Goal: Use online tool/utility: Utilize a website feature to perform a specific function

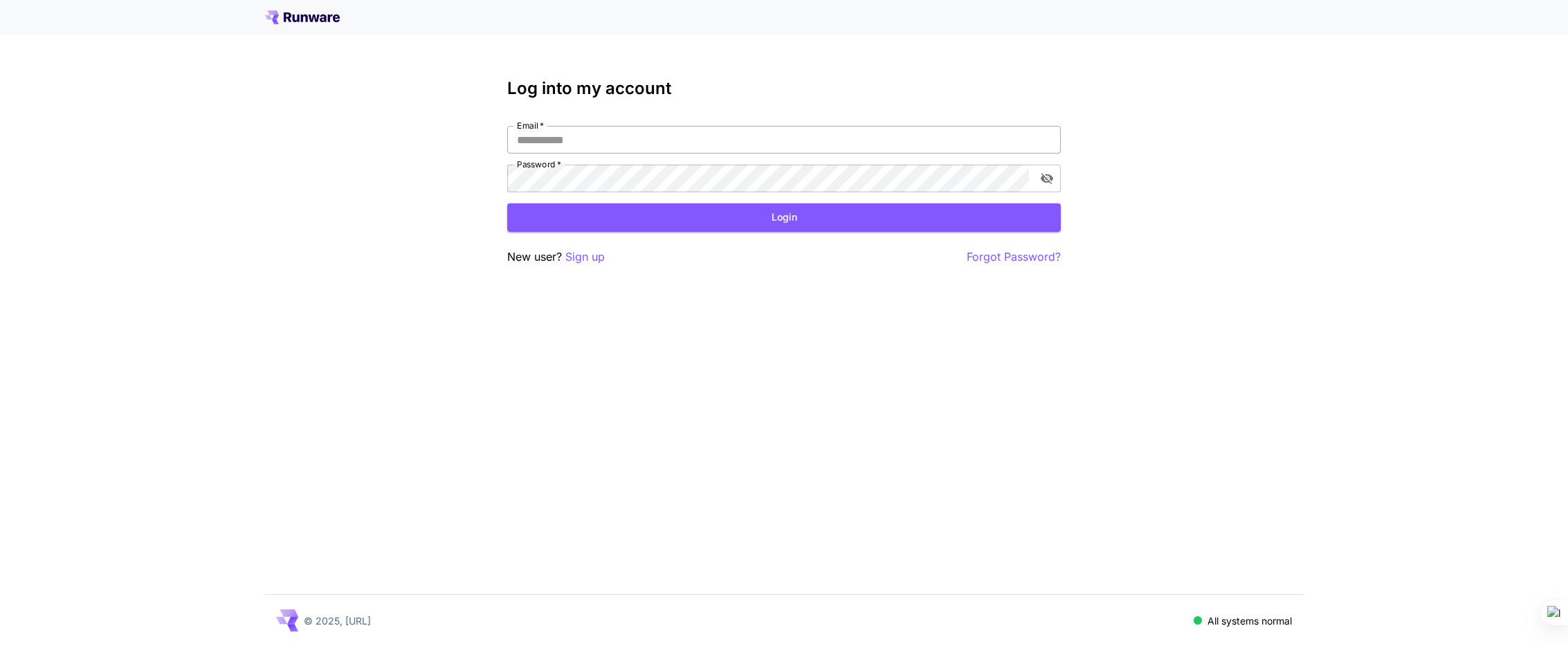
click at [615, 144] on input "Email   *" at bounding box center [784, 139] width 554 height 27
type input "**********"
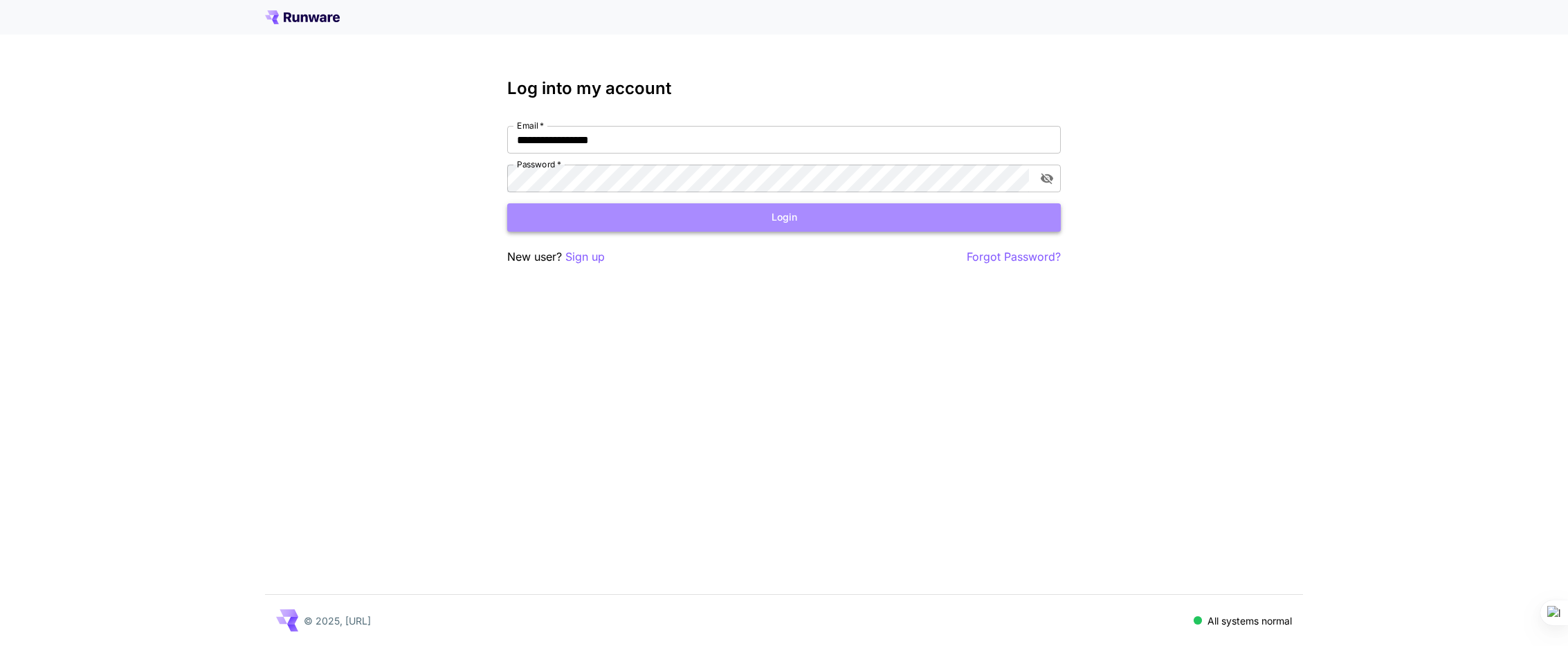
click at [723, 217] on button "Login" at bounding box center [784, 217] width 554 height 28
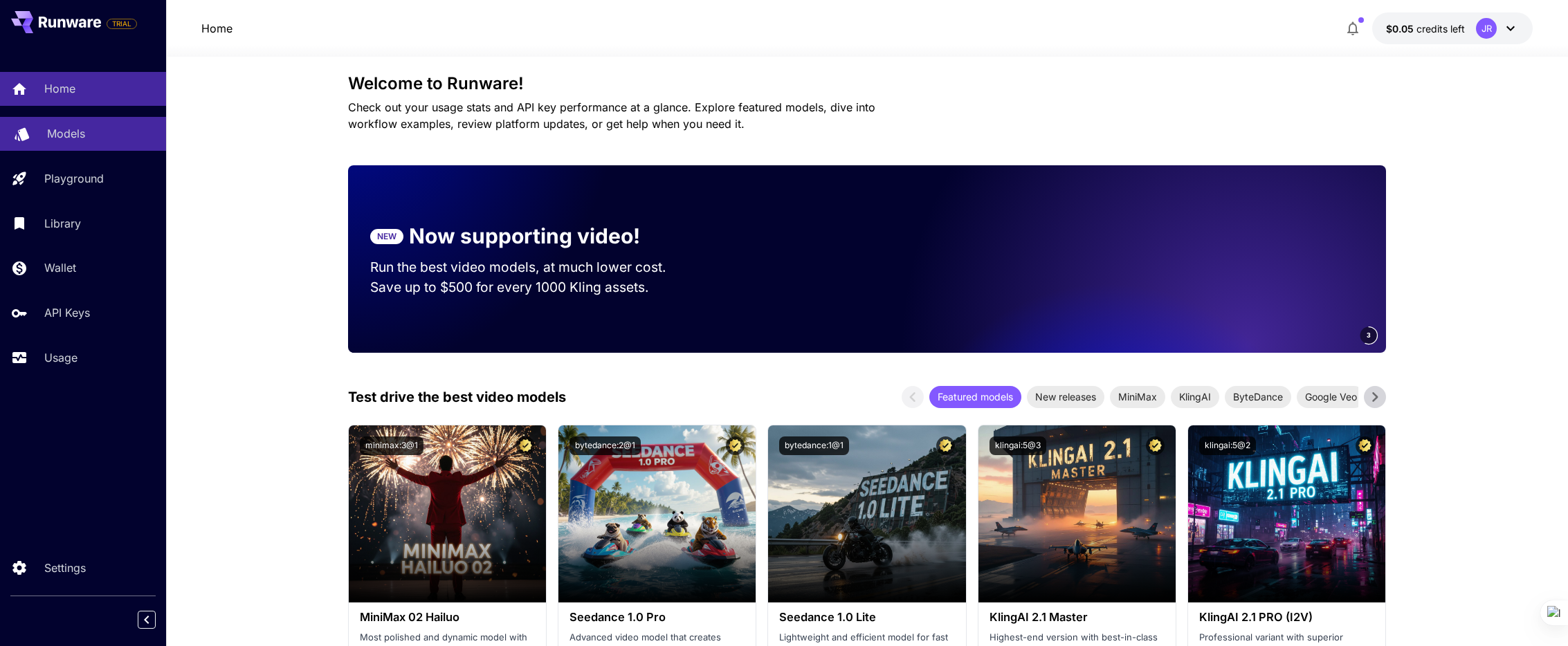
scroll to position [1, 0]
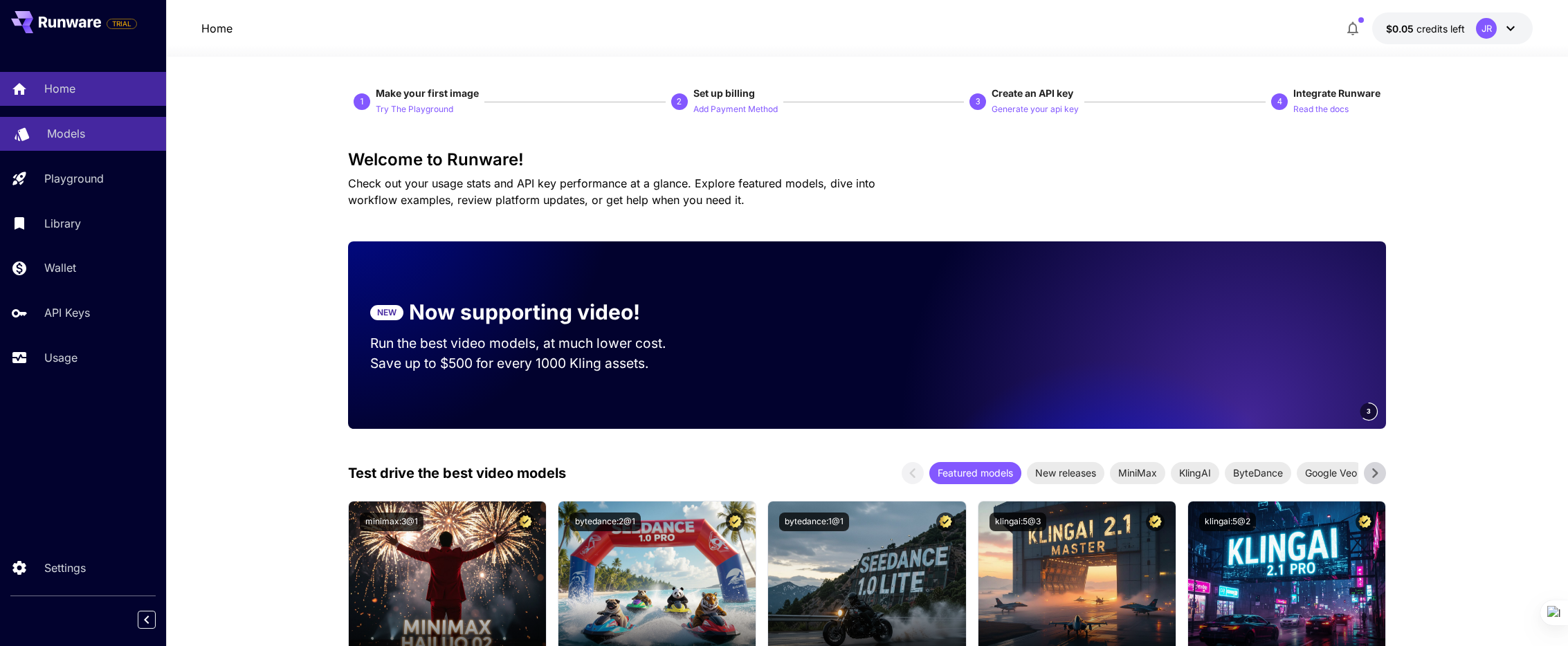
click at [93, 123] on link "Models" at bounding box center [83, 134] width 166 height 34
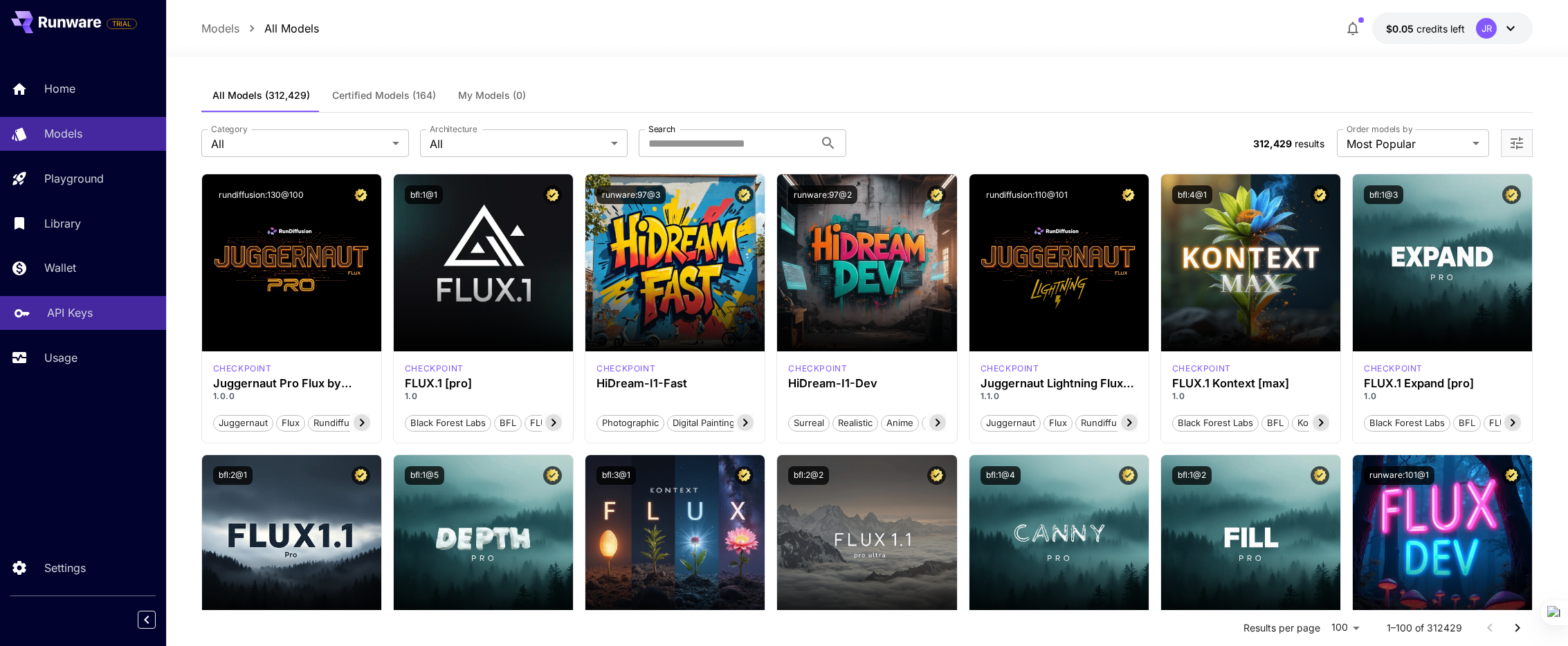
click at [85, 318] on p "API Keys" at bounding box center [69, 313] width 45 height 17
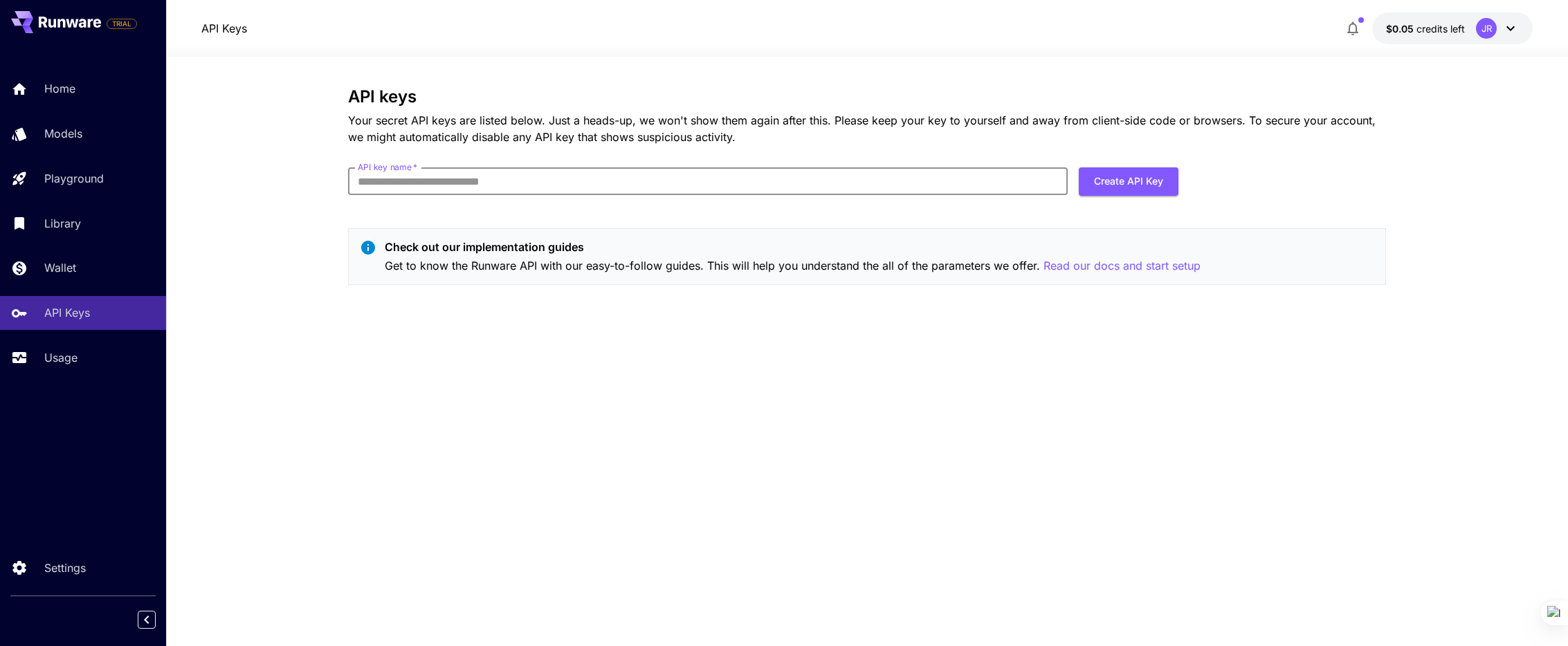
click at [445, 185] on input "API key name   *" at bounding box center [707, 181] width 720 height 27
click at [752, 408] on div "API keys Your secret API keys are listed below. Just a heads-up, we won't show …" at bounding box center [867, 352] width 1038 height 528
click at [83, 98] on link "Home" at bounding box center [83, 89] width 166 height 34
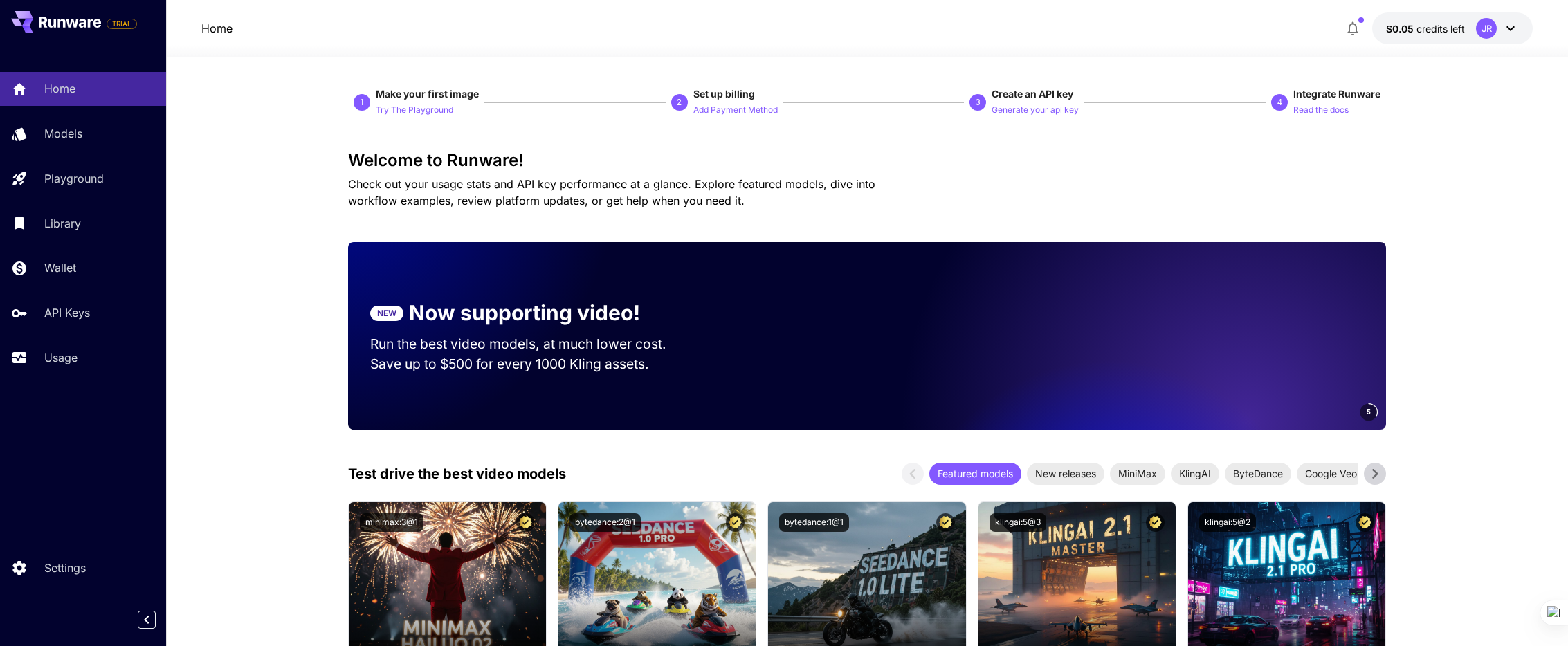
click at [1489, 25] on div "JR" at bounding box center [1486, 28] width 21 height 21
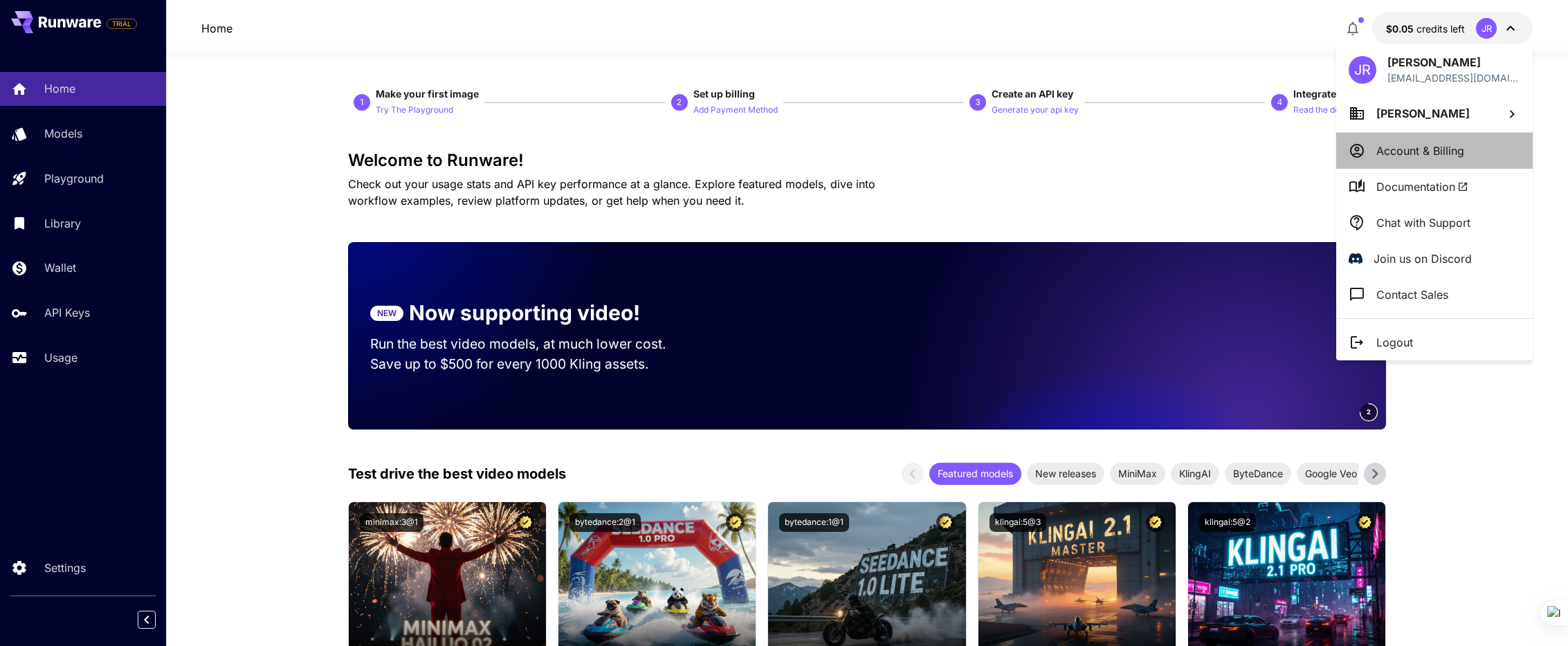
click at [1467, 148] on li "Account & Billing" at bounding box center [1434, 151] width 196 height 36
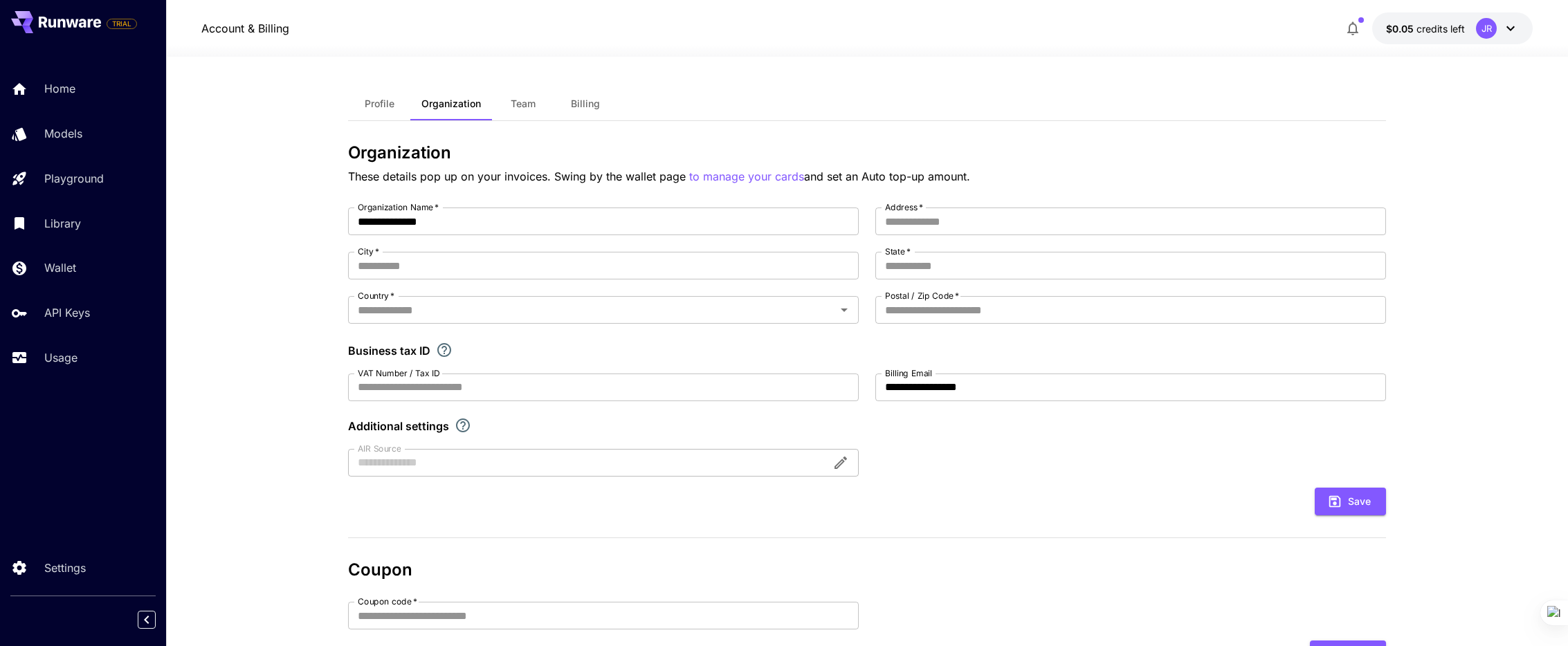
click at [559, 100] on button "Billing" at bounding box center [585, 104] width 62 height 33
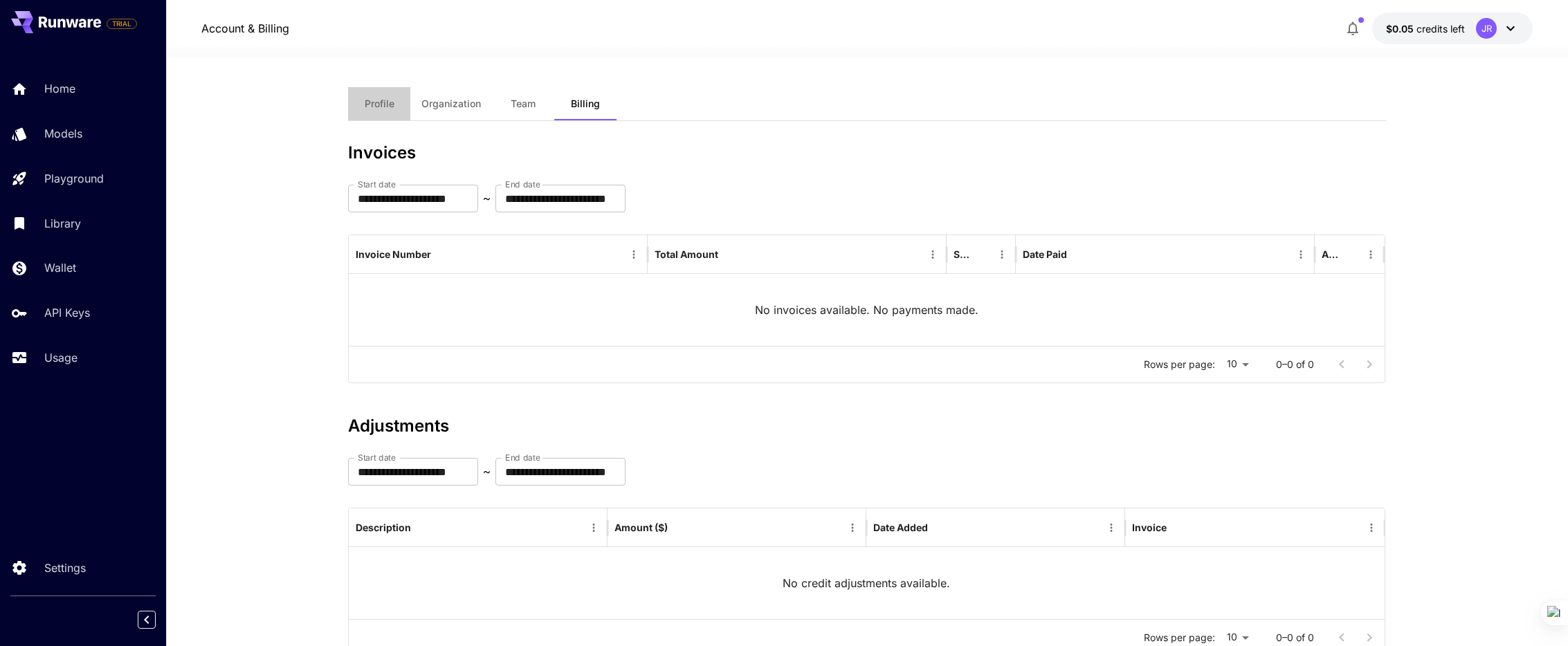
click at [391, 100] on span "Profile" at bounding box center [379, 103] width 30 height 12
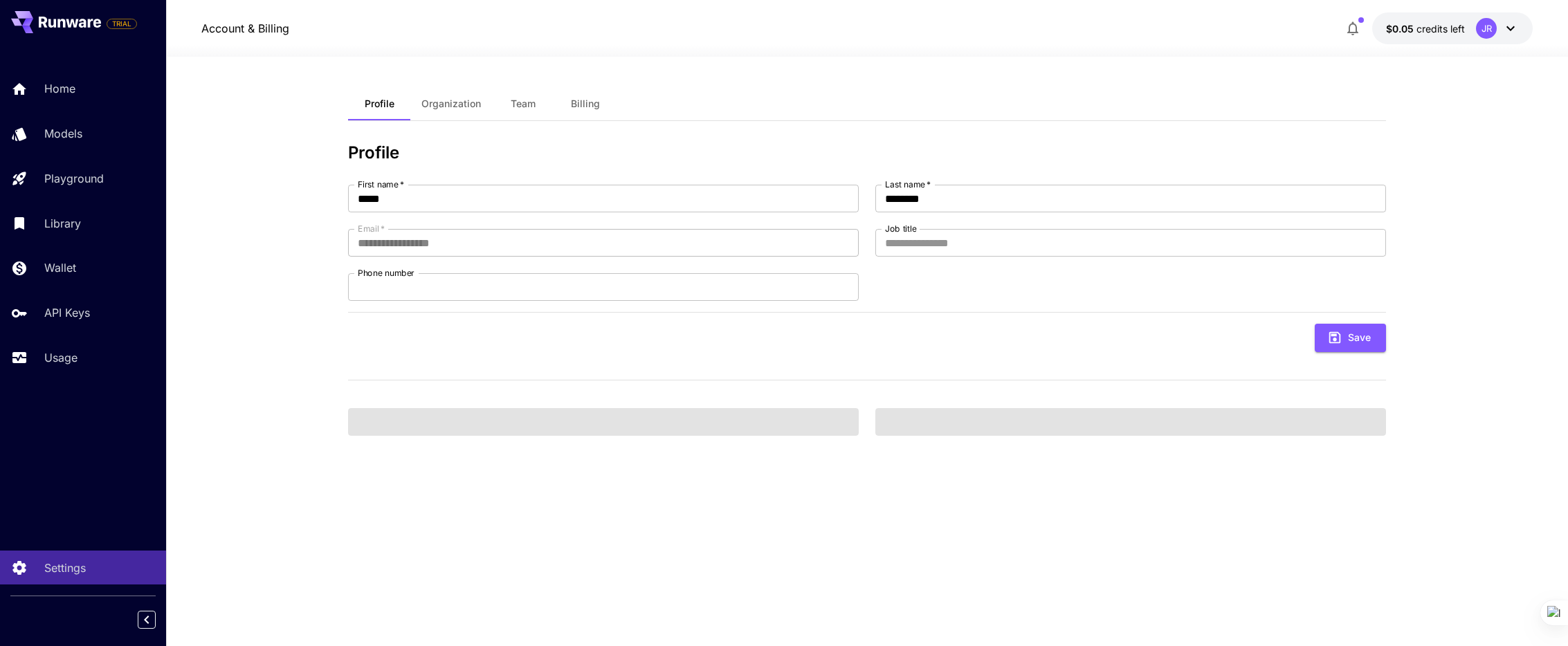
click at [472, 111] on button "Organization" at bounding box center [450, 104] width 82 height 33
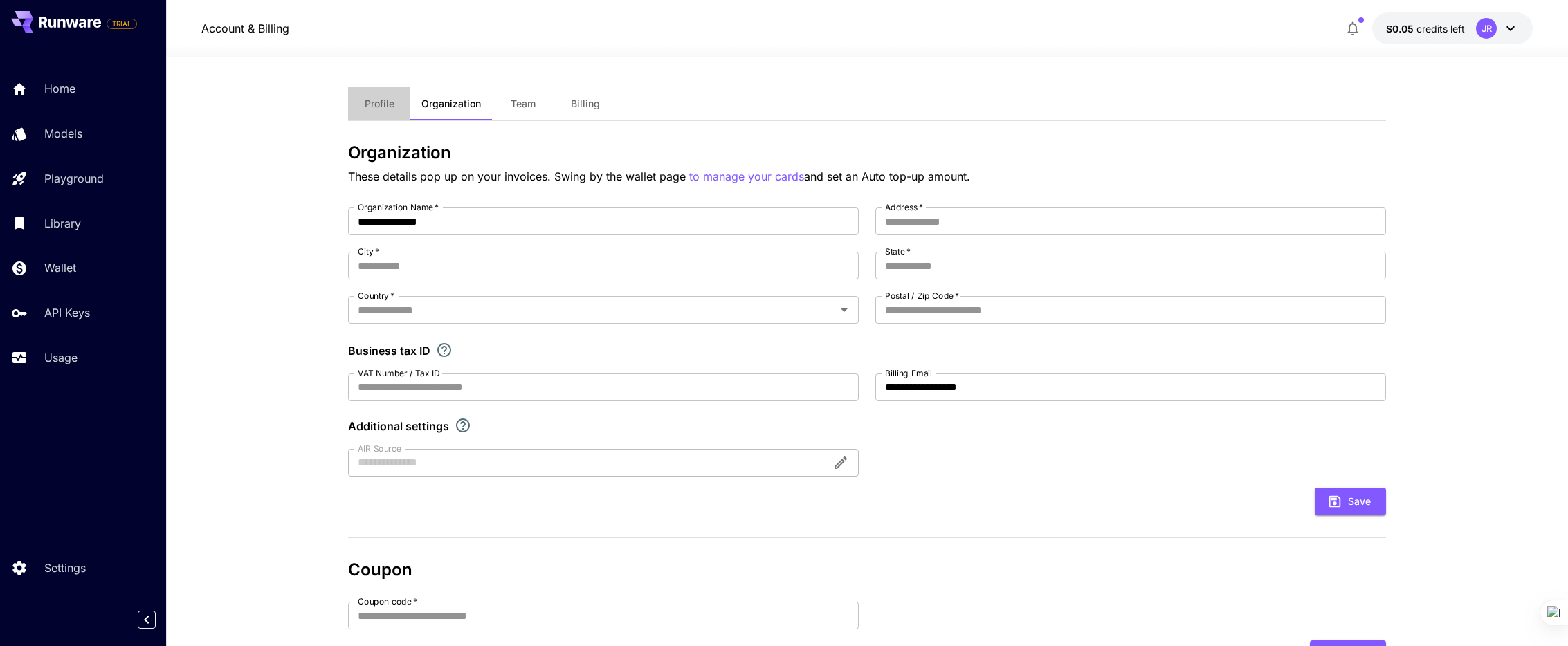
click at [370, 103] on span "Profile" at bounding box center [379, 103] width 30 height 12
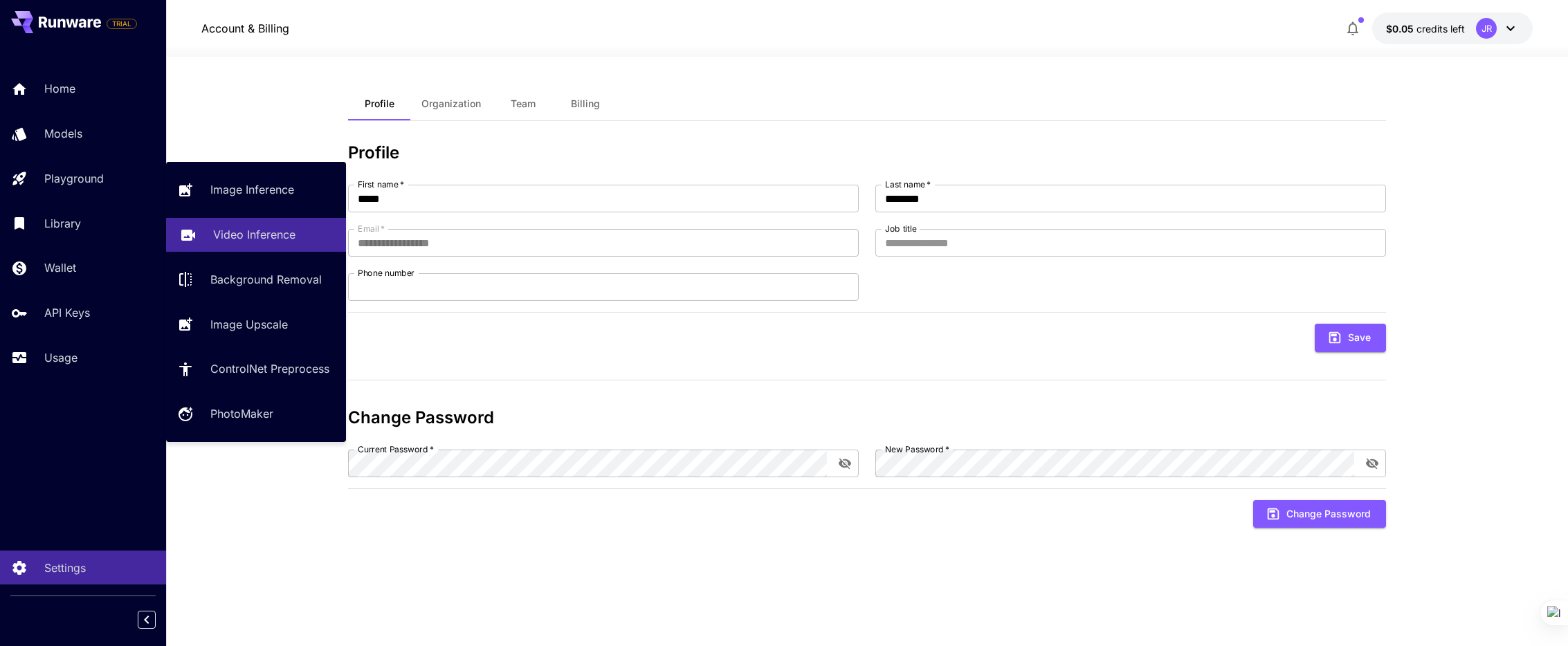
click at [291, 239] on p "Video Inference" at bounding box center [254, 234] width 82 height 17
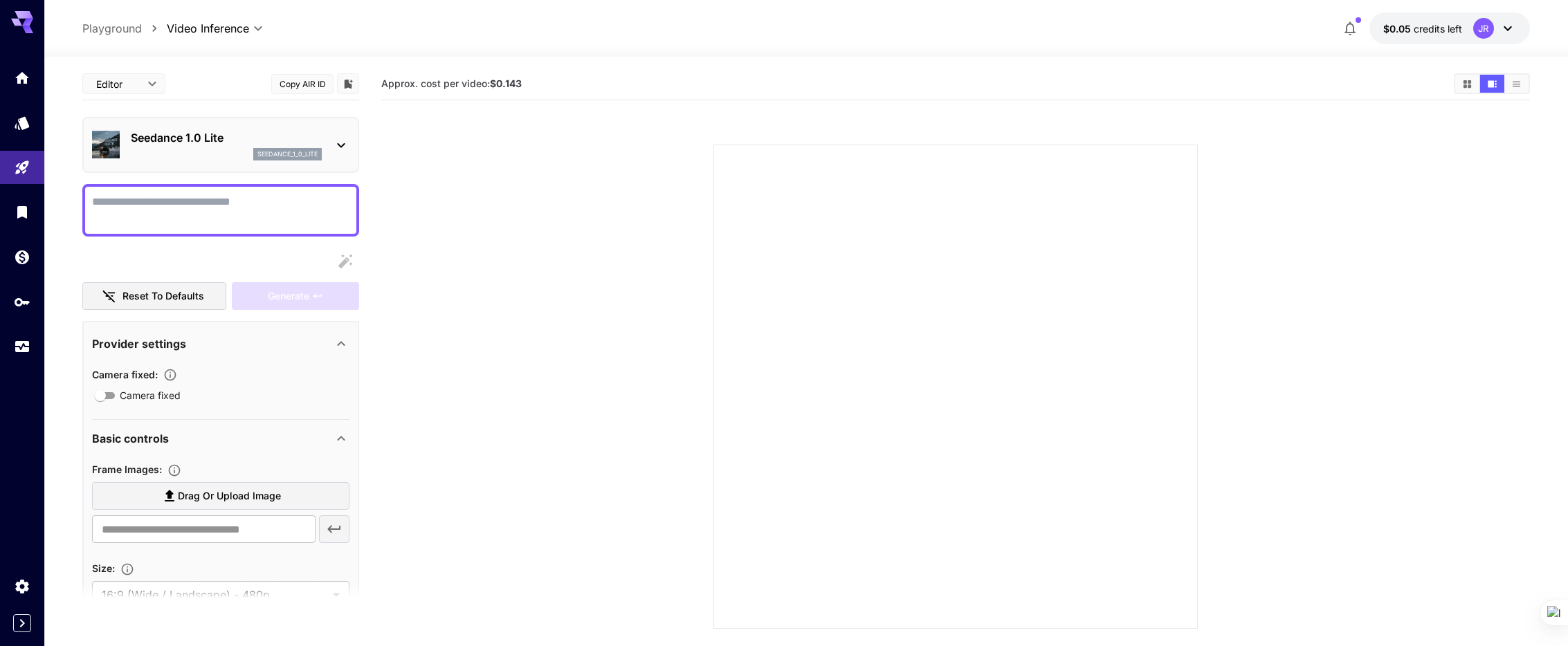
click at [342, 138] on icon at bounding box center [341, 145] width 17 height 17
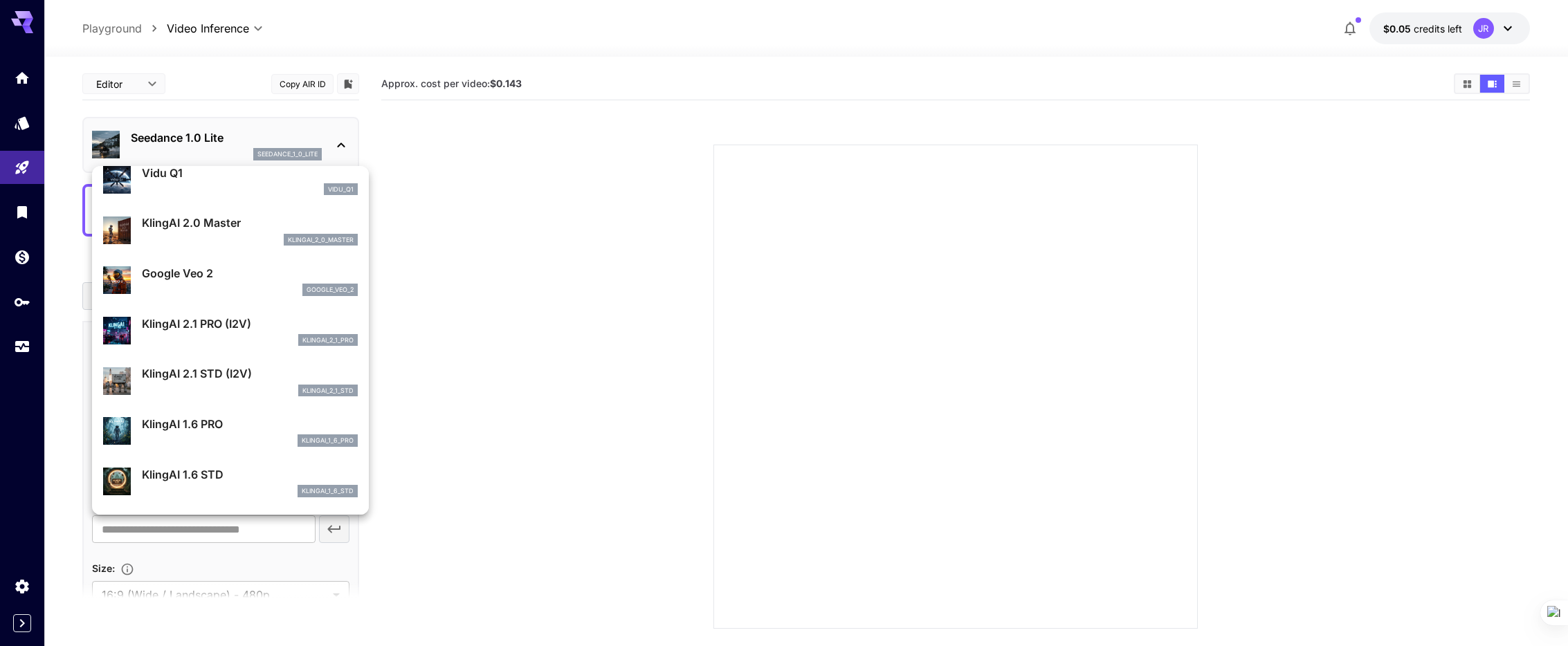
scroll to position [469, 0]
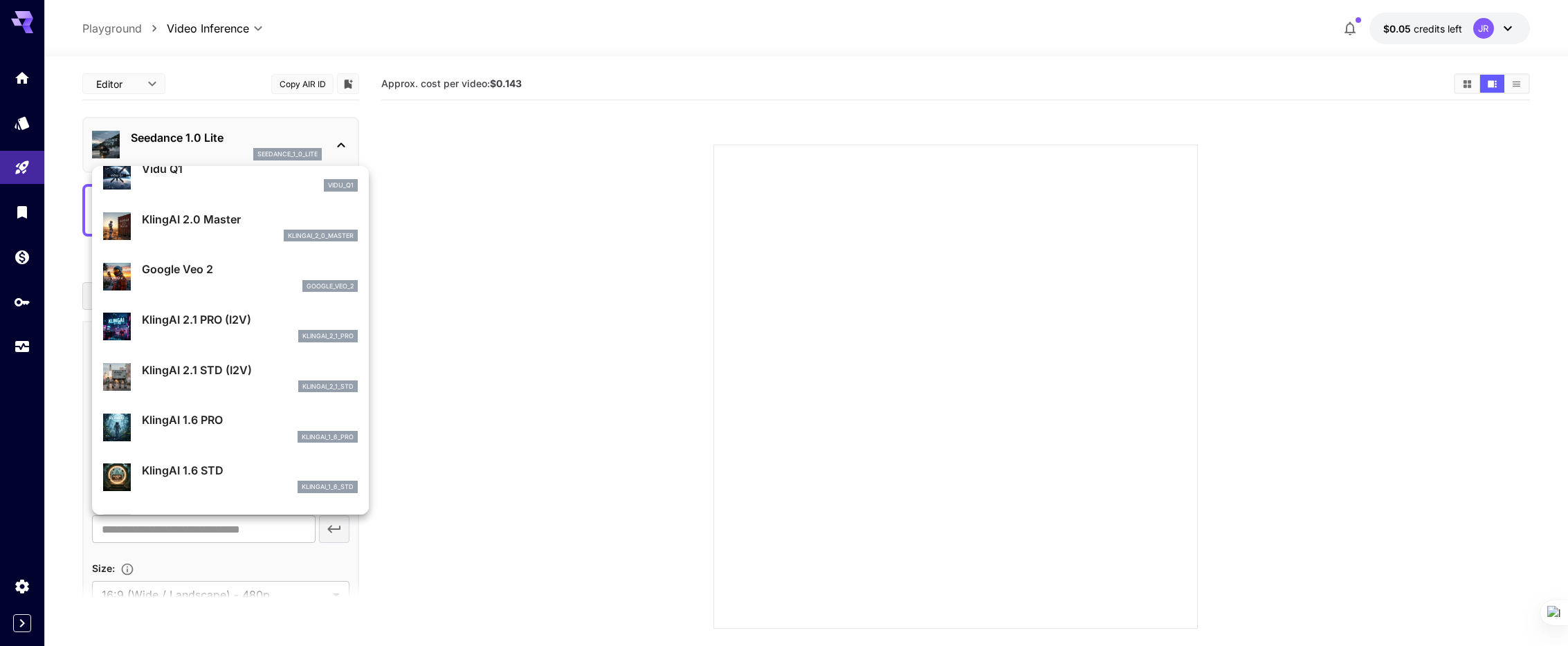
click at [467, 328] on div at bounding box center [784, 323] width 1568 height 646
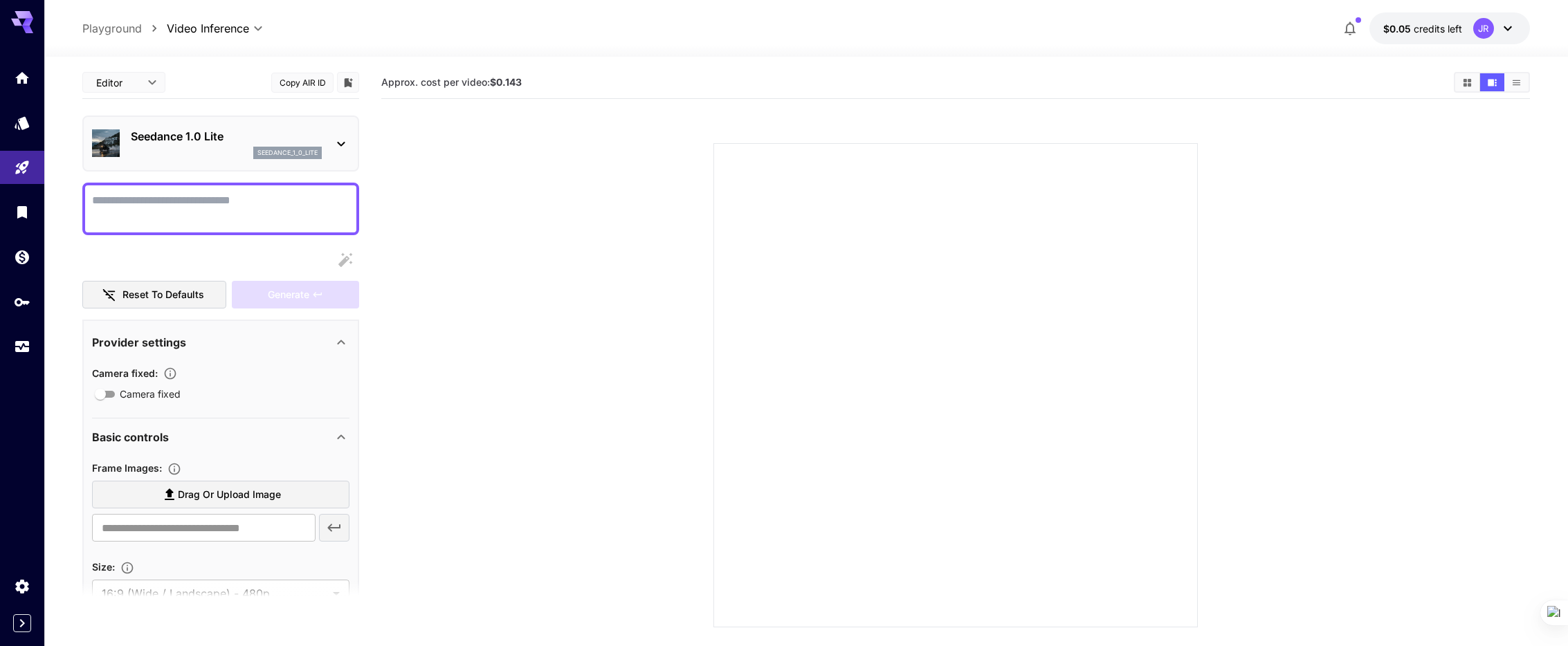
scroll to position [3, 0]
click at [342, 142] on icon at bounding box center [341, 144] width 17 height 17
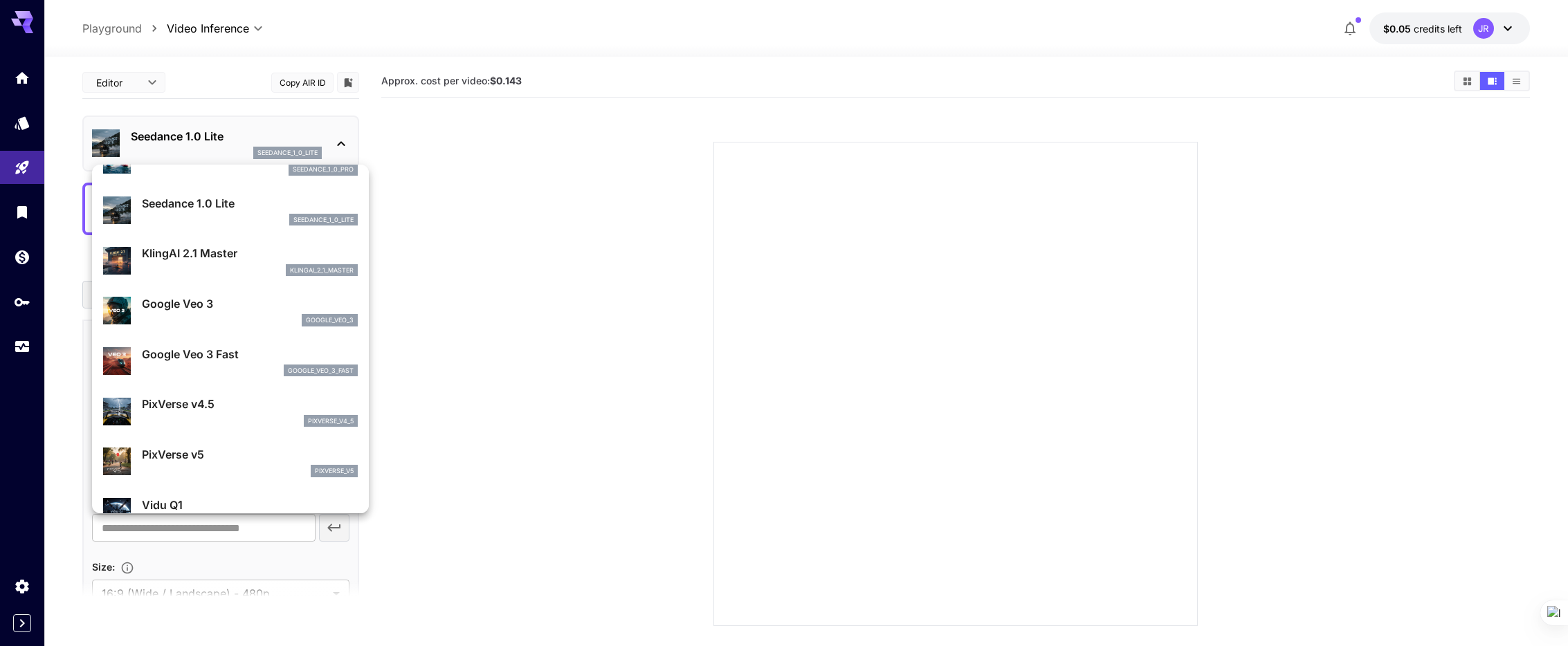
scroll to position [128, 0]
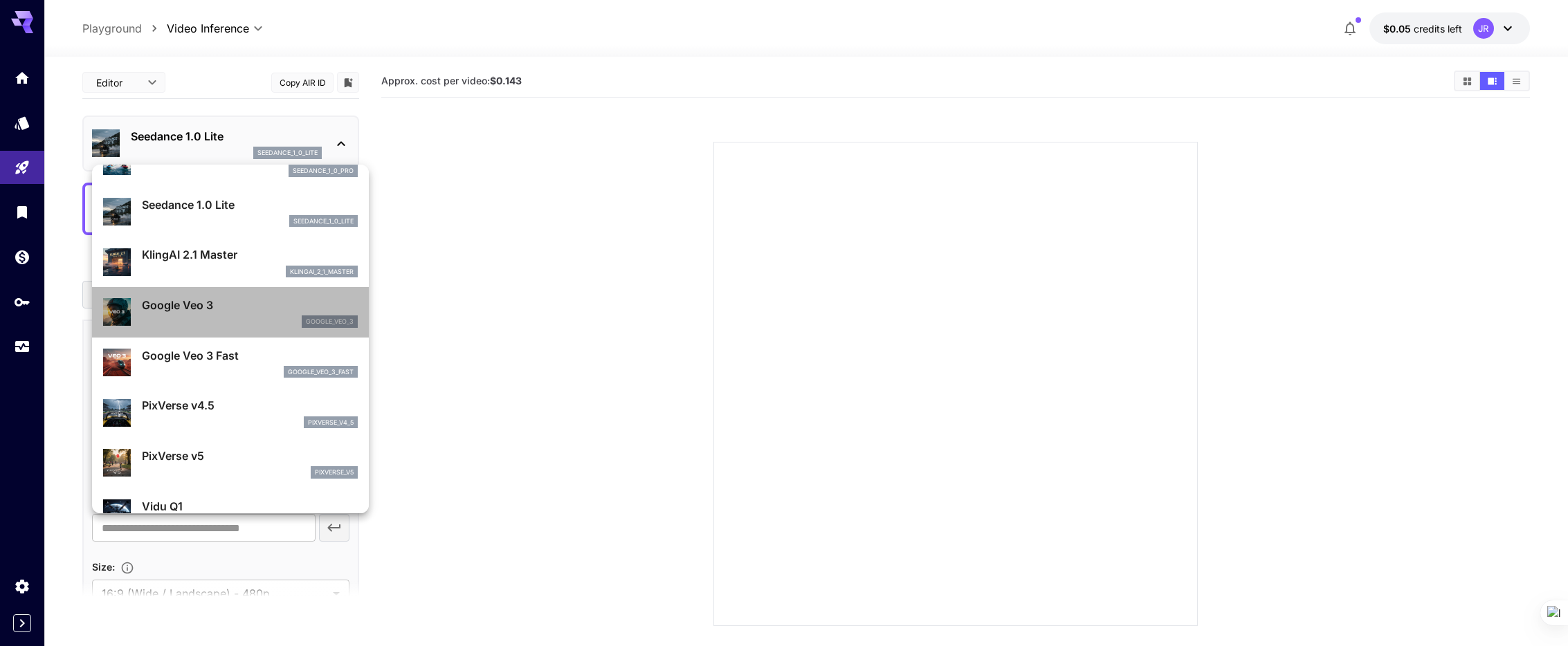
click at [220, 321] on div "google_veo_3" at bounding box center [250, 321] width 216 height 12
type input "**********"
type input "****"
type input "***"
type input "*"
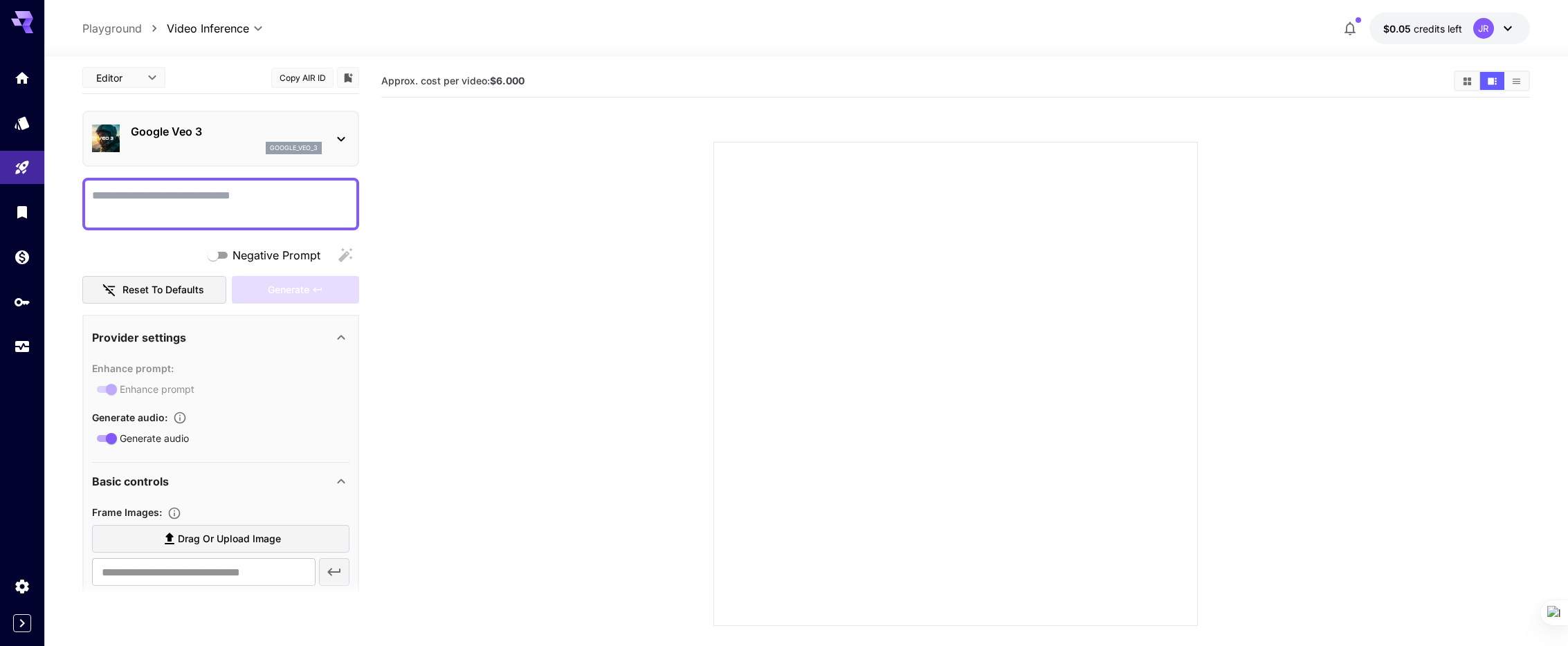
scroll to position [14, 0]
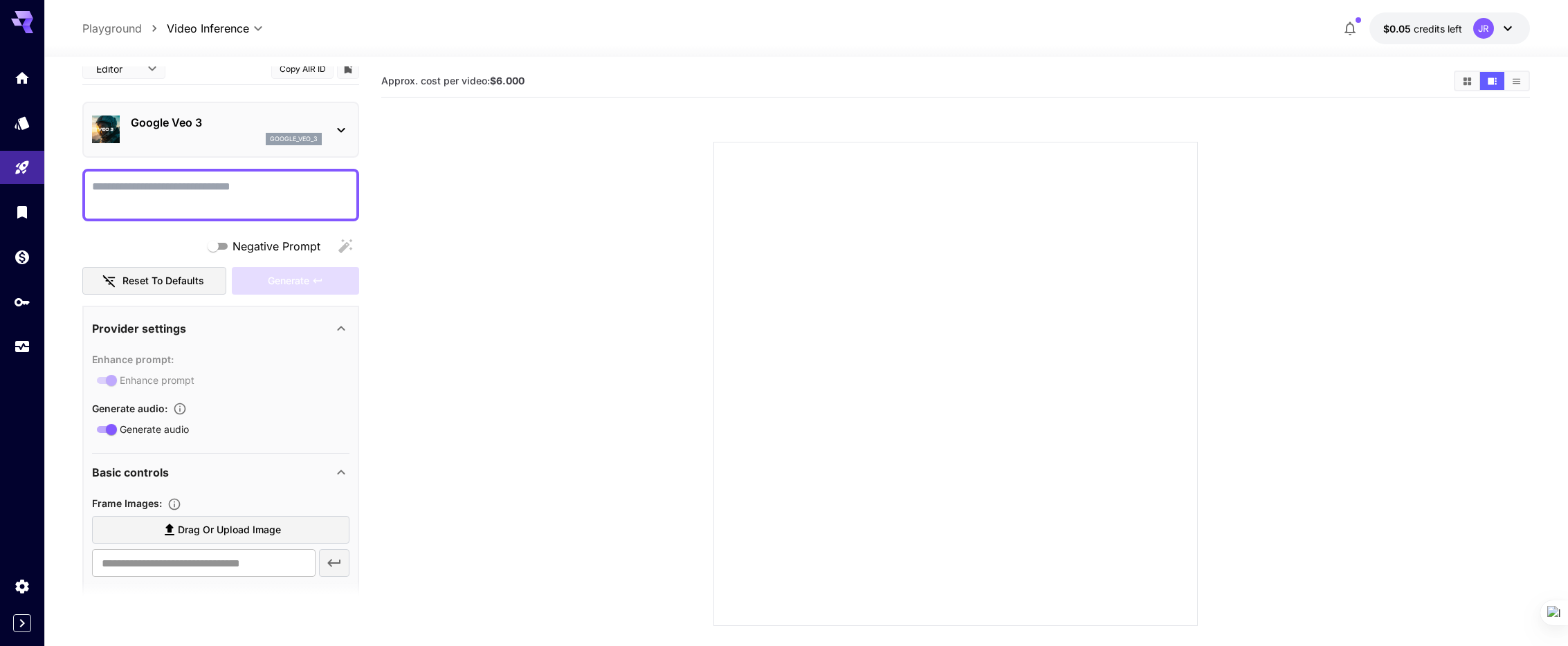
drag, startPoint x: 532, startPoint y: 80, endPoint x: 517, endPoint y: 82, distance: 15.1
click at [527, 79] on section "Approx. cost per video: $6.000" at bounding box center [912, 82] width 1061 height 13
click at [351, 128] on div "Google Veo 3 google_veo_3" at bounding box center [220, 130] width 276 height 56
click at [341, 129] on icon at bounding box center [341, 130] width 17 height 17
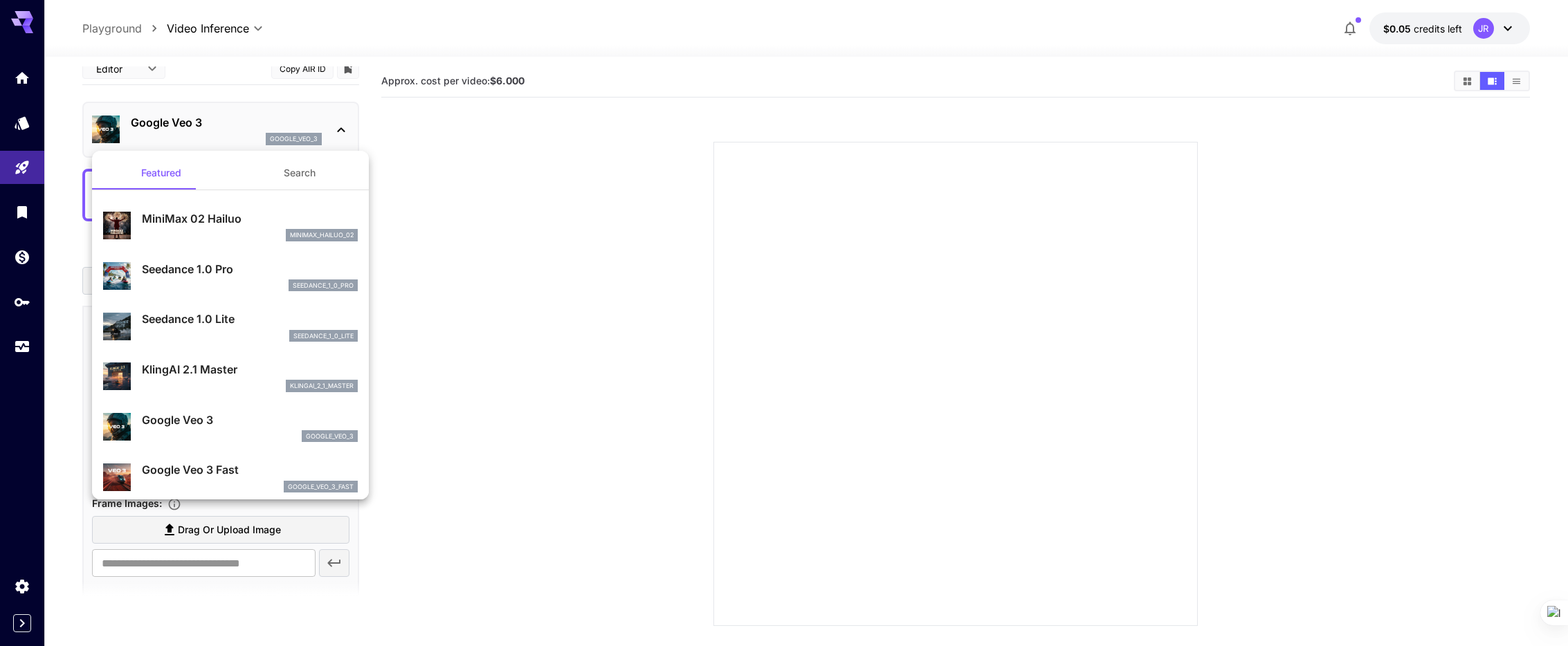
scroll to position [22, 0]
click at [248, 312] on p "Seedance 1.0 Lite" at bounding box center [250, 318] width 216 height 17
type input "**********"
type input "***"
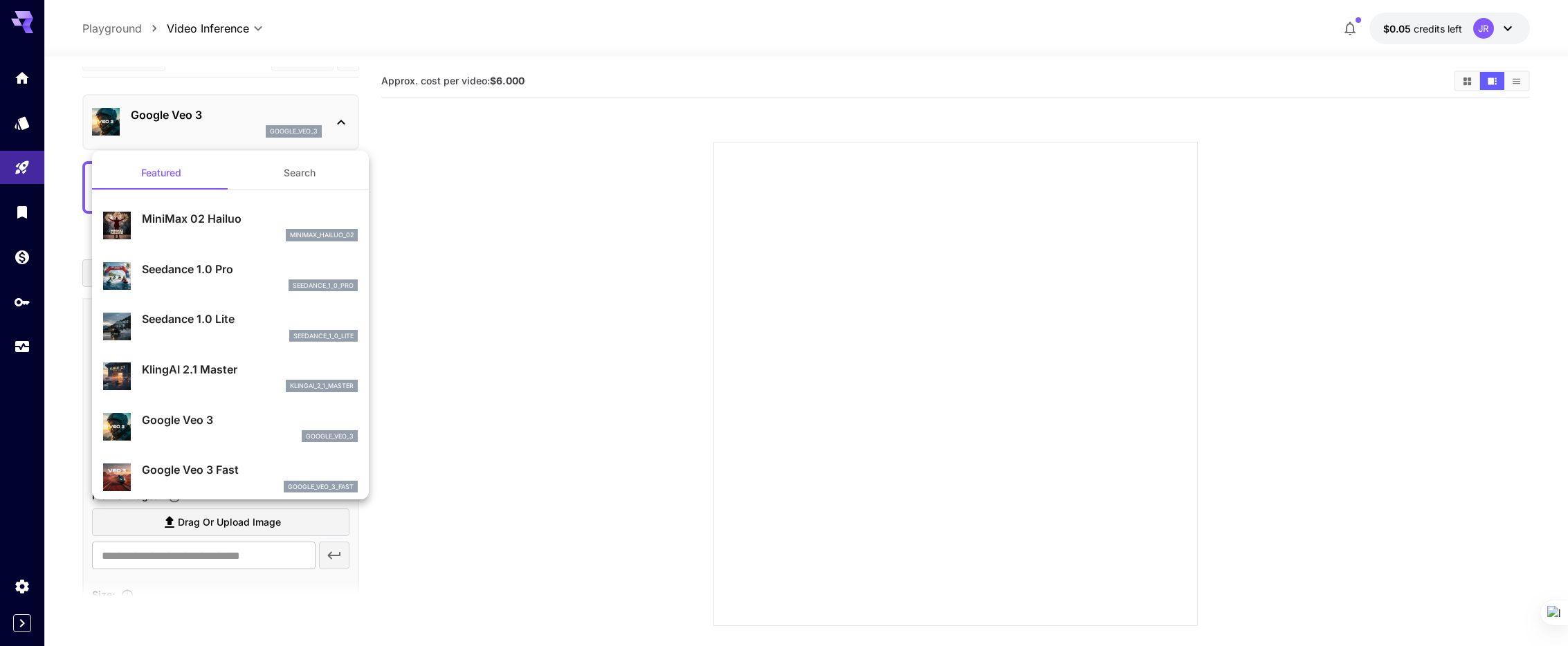
type input "*"
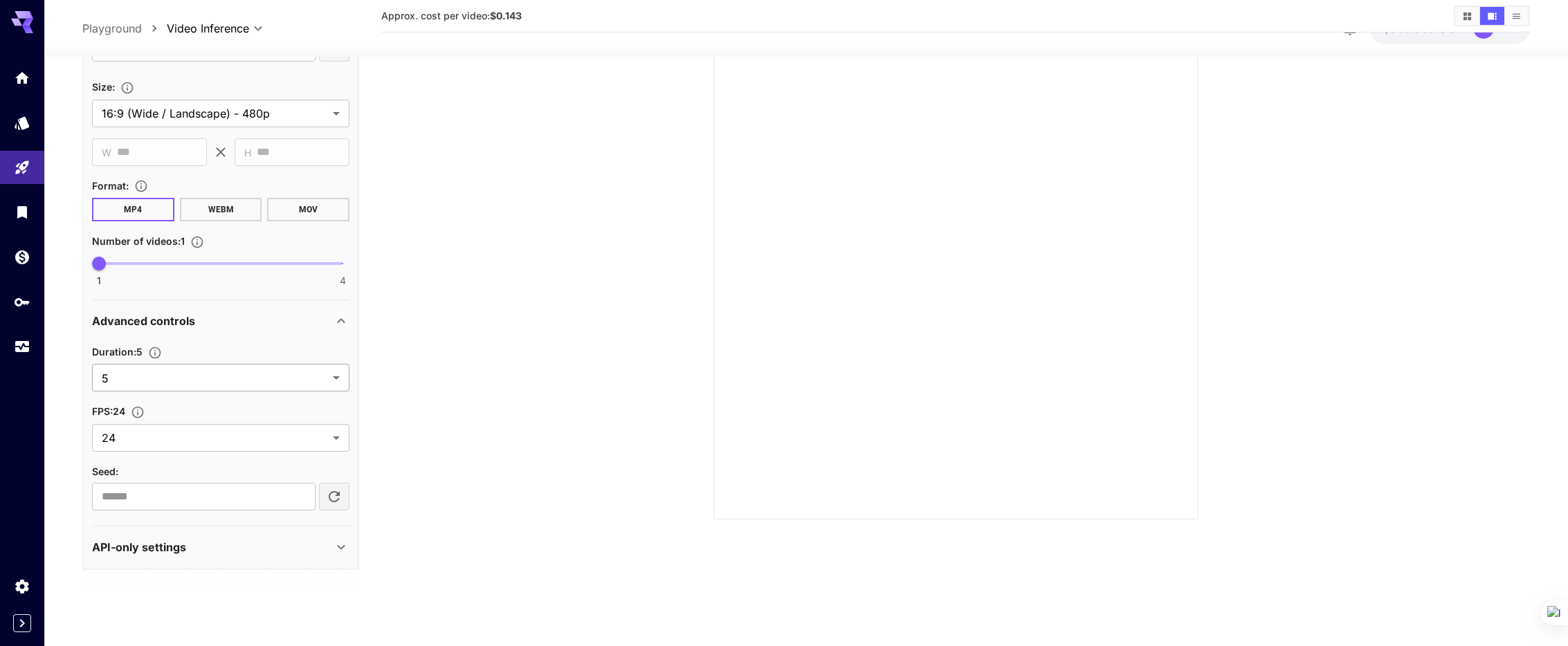
scroll to position [0, 0]
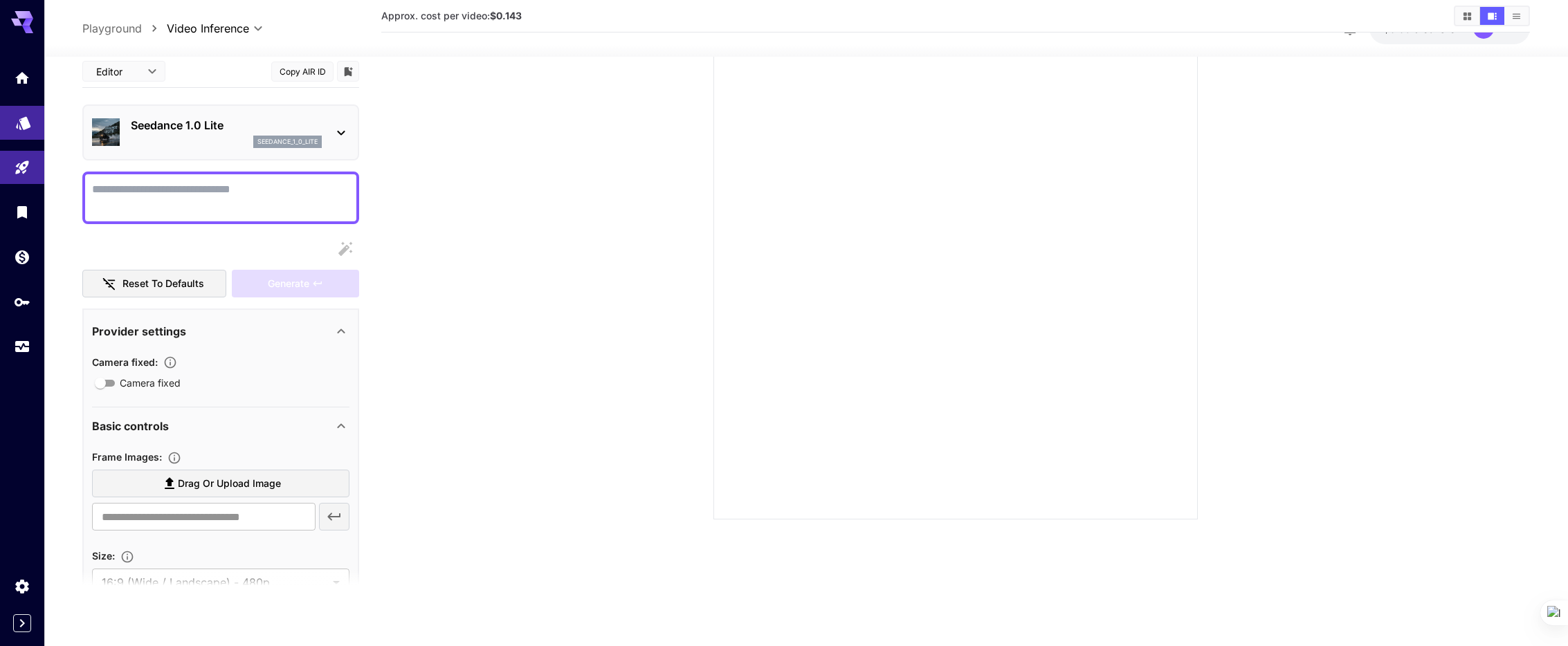
click at [31, 121] on link at bounding box center [22, 123] width 44 height 34
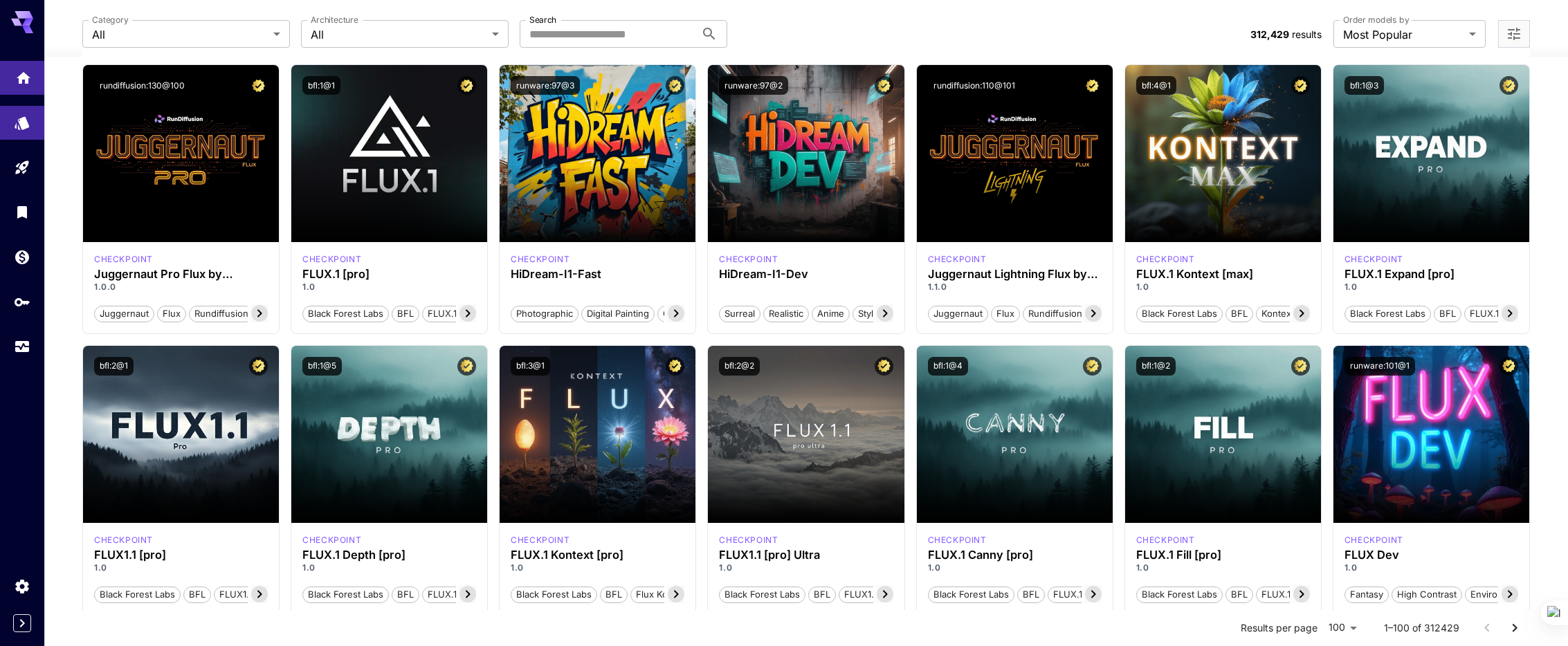
click at [28, 74] on icon "Home" at bounding box center [23, 74] width 17 height 17
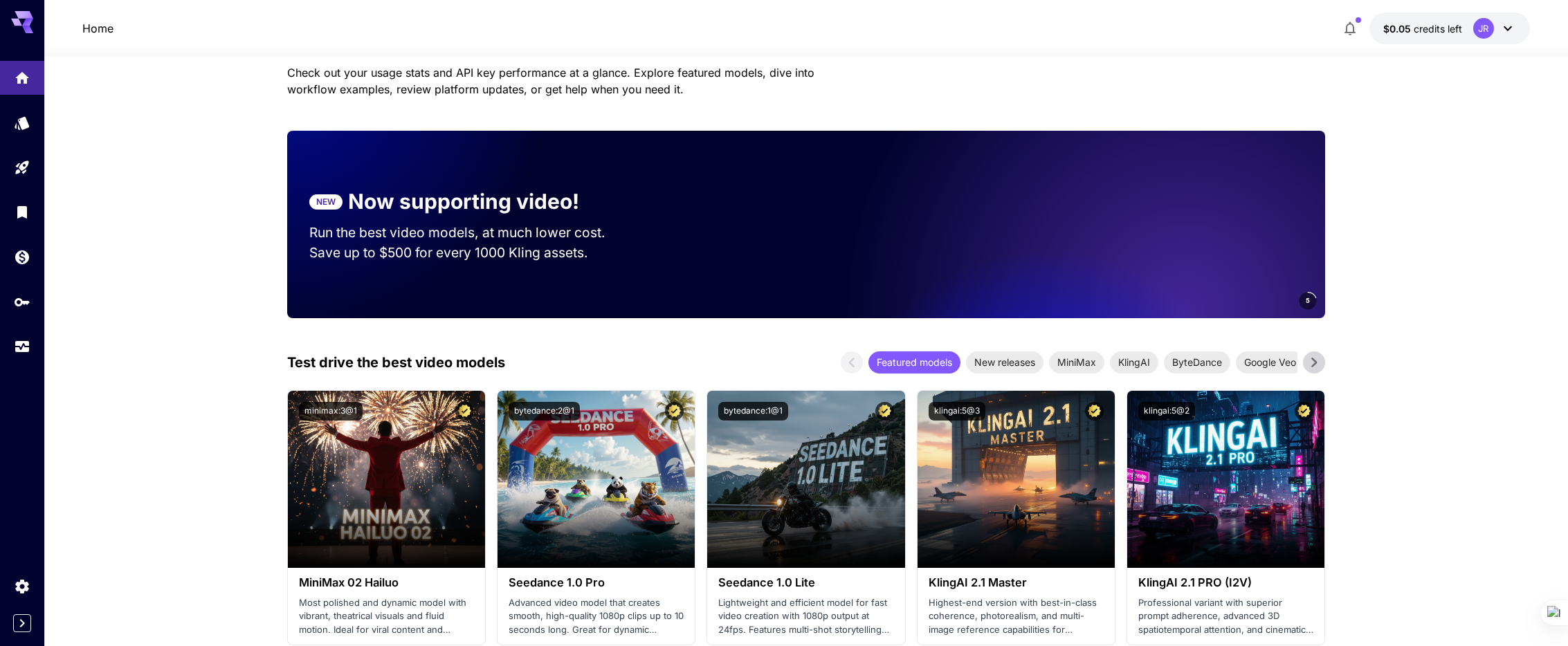
scroll to position [114, 0]
